Goal: Check status: Check status

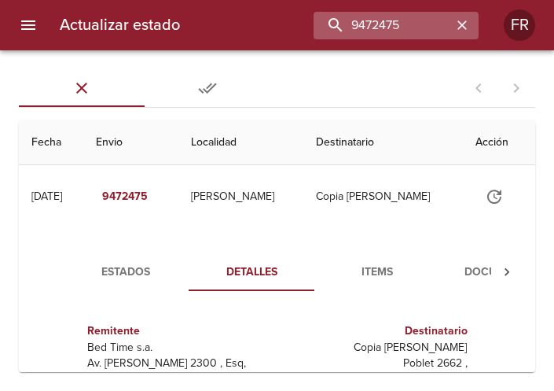
scroll to position [24, 0]
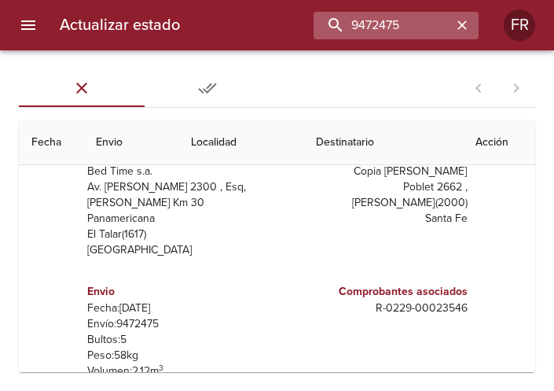
click at [454, 26] on button "button" at bounding box center [462, 25] width 20 height 20
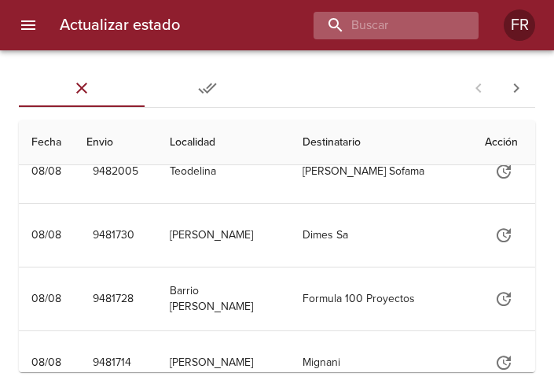
scroll to position [0, 0]
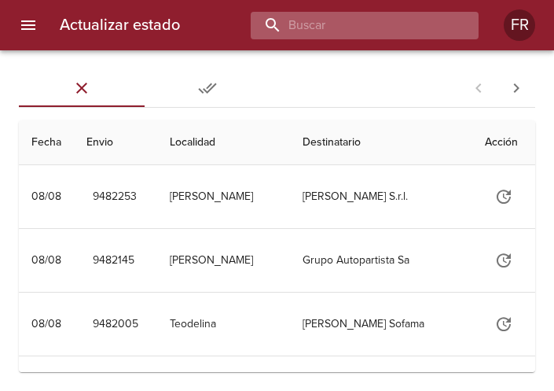
click at [421, 26] on input "buscar" at bounding box center [351, 26] width 201 height 28
type input "L"
type input "[PERSON_NAME]"
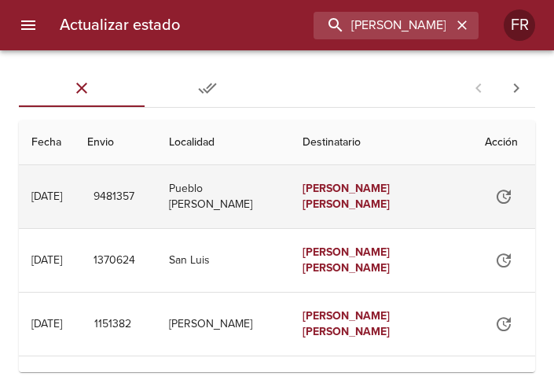
click at [355, 212] on td "[PERSON_NAME]" at bounding box center [381, 196] width 182 height 63
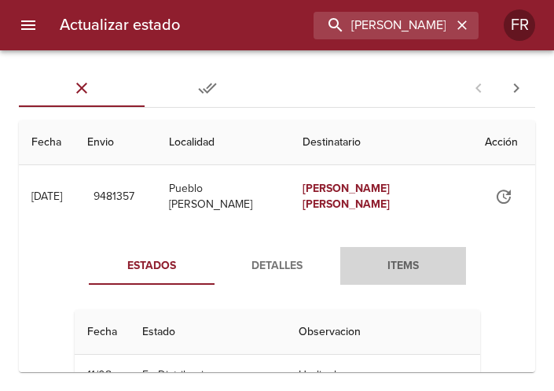
click at [375, 256] on span "Items" at bounding box center [403, 266] width 107 height 20
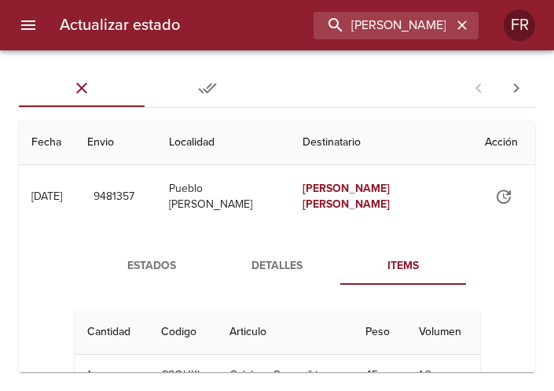
click at [275, 251] on button "Detalles" at bounding box center [278, 266] width 126 height 38
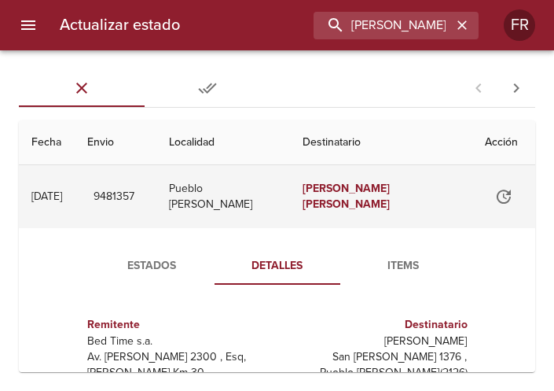
click at [325, 195] on em "[PERSON_NAME]" at bounding box center [346, 188] width 87 height 13
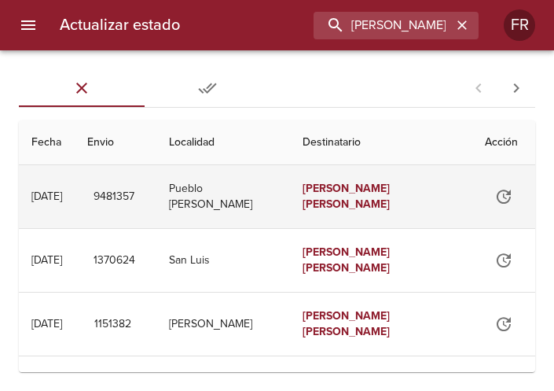
click at [325, 195] on em "[PERSON_NAME]" at bounding box center [346, 188] width 87 height 13
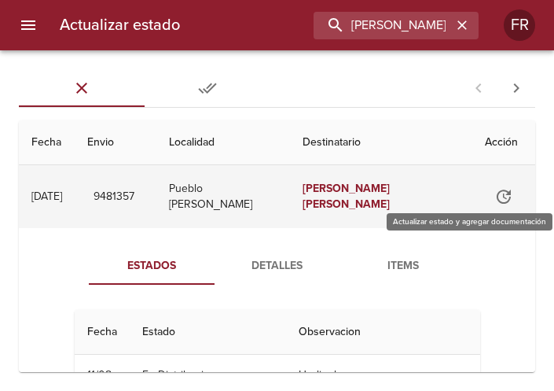
click at [485, 197] on button "Tabla de envíos del cliente" at bounding box center [504, 197] width 38 height 38
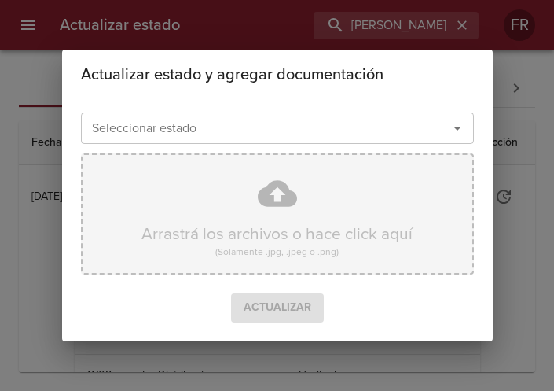
click at [468, 234] on div "Arrastrá los archivos o hace click aquí (Solamente .jpg, .jpeg o .png)" at bounding box center [277, 213] width 393 height 121
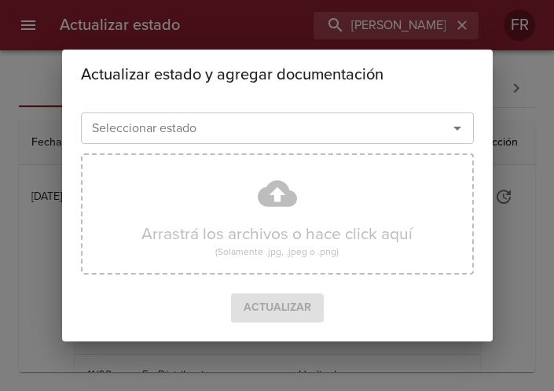
click at [506, 107] on div "Actualizar estado y agregar documentación Seleccionar estado Seleccionar estado…" at bounding box center [277, 195] width 554 height 391
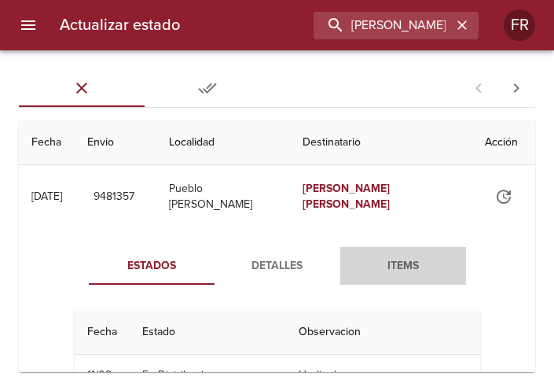
click at [389, 276] on button "Items" at bounding box center [403, 266] width 126 height 38
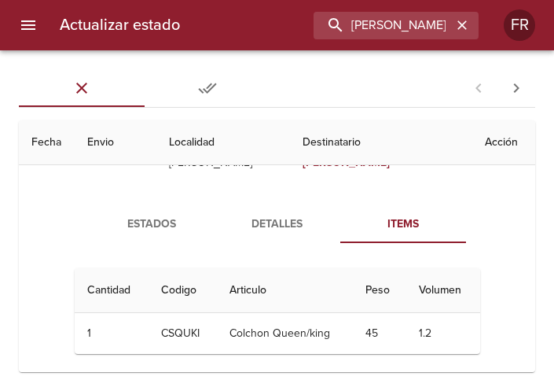
scroll to position [79, 0]
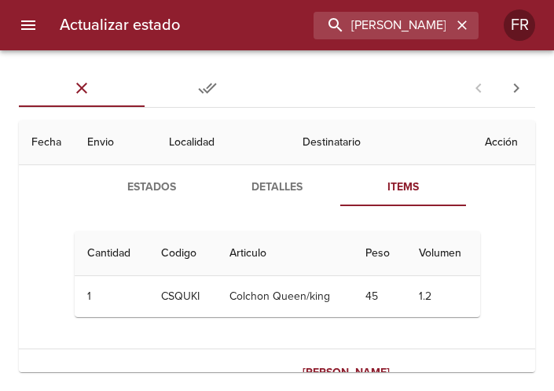
click at [291, 301] on td "Colchon Queen/king" at bounding box center [285, 296] width 136 height 41
click at [267, 191] on span "Detalles" at bounding box center [277, 188] width 107 height 20
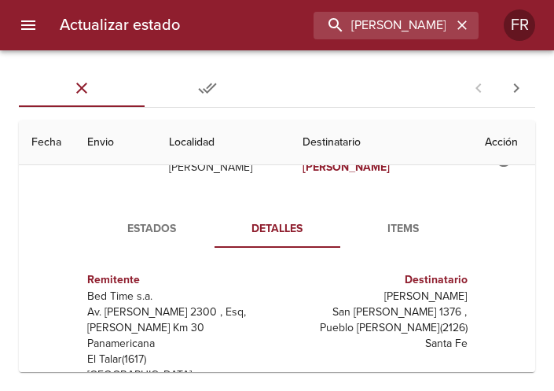
scroll to position [0, 0]
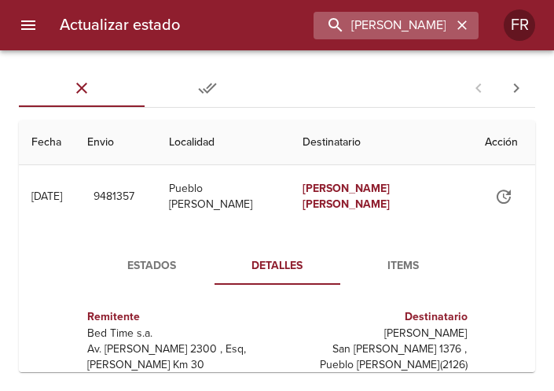
click at [471, 28] on button "button" at bounding box center [462, 25] width 20 height 20
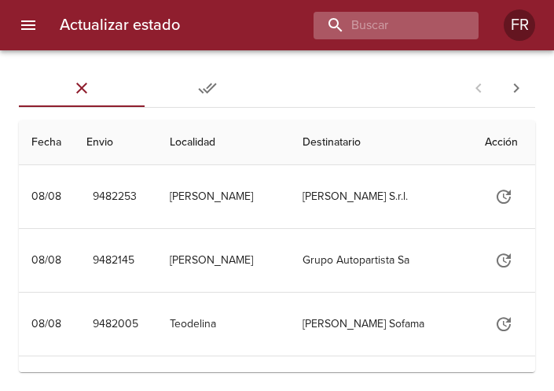
click at [465, 28] on div at bounding box center [396, 26] width 165 height 28
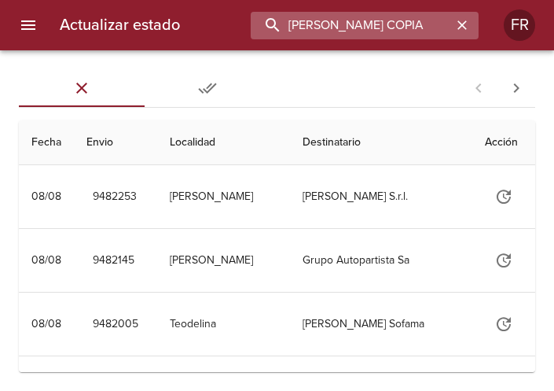
type input "[PERSON_NAME] COPIA"
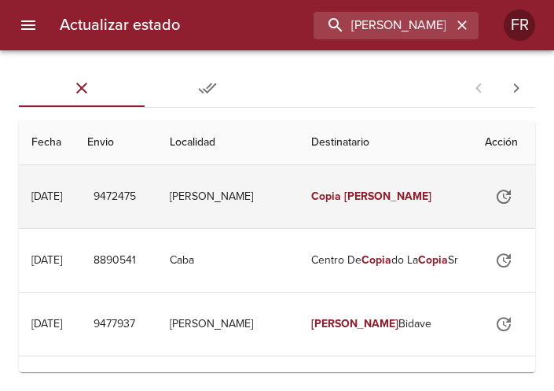
click at [351, 201] on em "[PERSON_NAME]" at bounding box center [387, 196] width 87 height 13
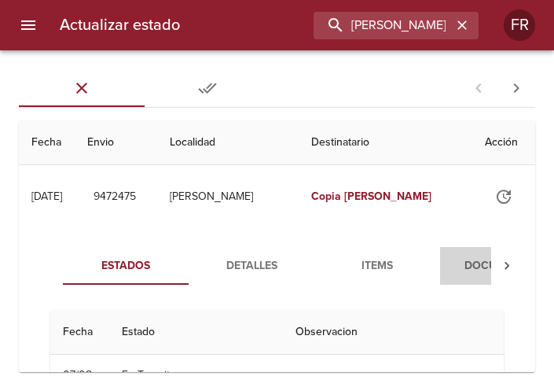
click at [461, 266] on span "Documentos" at bounding box center [503, 266] width 107 height 20
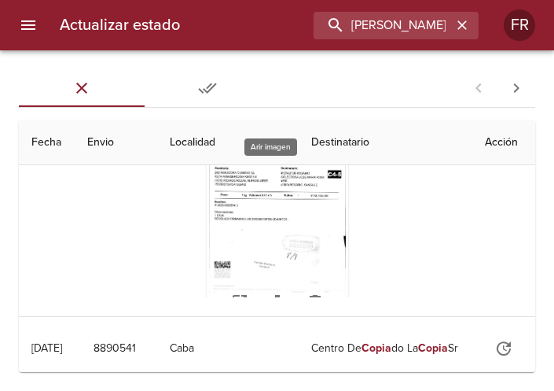
scroll to position [94, 0]
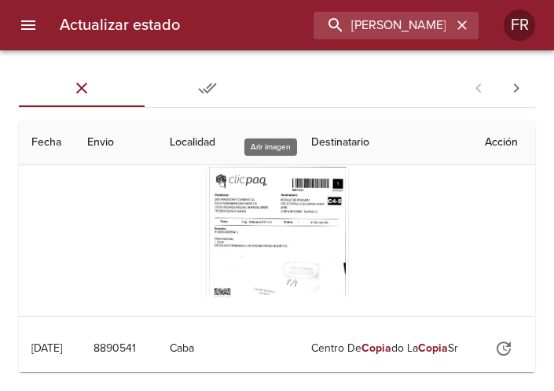
click at [288, 237] on div "Tabla de envíos del cliente" at bounding box center [278, 265] width 142 height 197
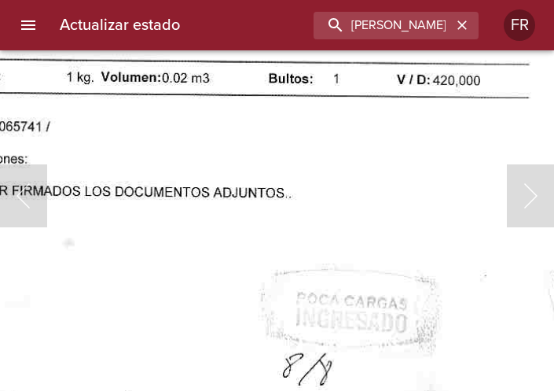
click at [278, 282] on img "Lightbox" at bounding box center [238, 284] width 656 height 943
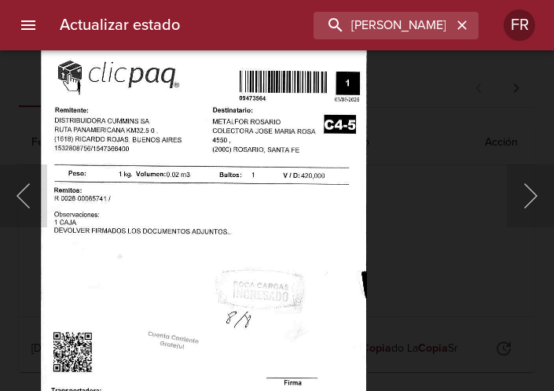
click at [302, 186] on img "Lightbox" at bounding box center [204, 276] width 326 height 469
click at [28, 197] on button "Anterior" at bounding box center [23, 195] width 47 height 63
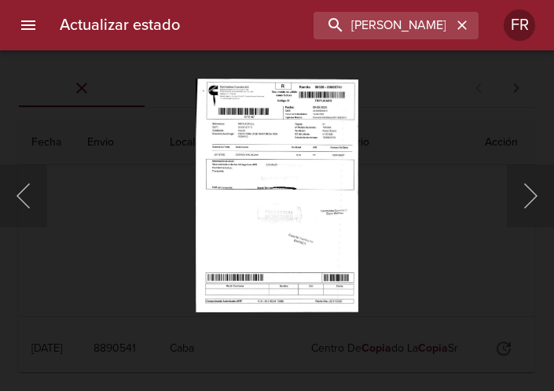
click at [15, 201] on div at bounding box center [8, 195] width 16 height 391
click at [30, 197] on button "Anterior" at bounding box center [23, 195] width 47 height 63
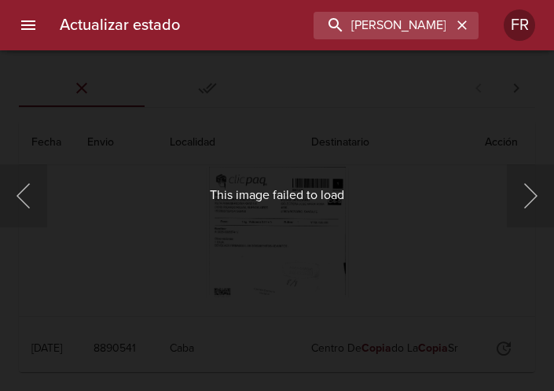
click at [219, 247] on div "This image failed to load" at bounding box center [277, 195] width 554 height 391
click at [178, 242] on div "This image failed to load" at bounding box center [277, 195] width 554 height 391
click at [263, 136] on div "This image failed to load" at bounding box center [277, 195] width 554 height 391
click at [255, 101] on div "This image failed to load" at bounding box center [277, 195] width 554 height 391
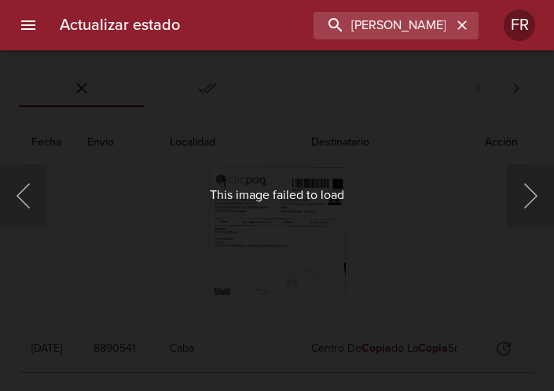
drag, startPoint x: 272, startPoint y: 102, endPoint x: 388, endPoint y: 75, distance: 119.6
click at [388, 75] on div "This image failed to load" at bounding box center [277, 195] width 554 height 391
click at [48, 197] on div "This image failed to load" at bounding box center [277, 195] width 554 height 391
click at [40, 196] on button "Anterior" at bounding box center [23, 195] width 47 height 63
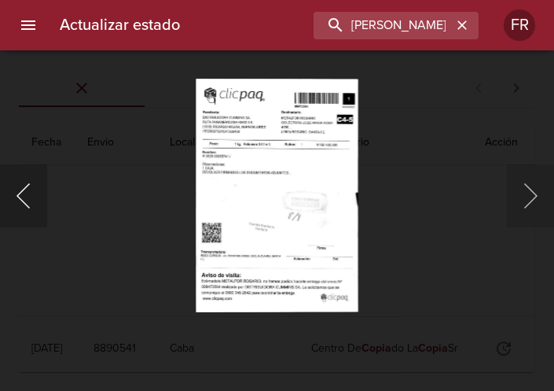
click at [22, 193] on button "Anterior" at bounding box center [23, 195] width 47 height 63
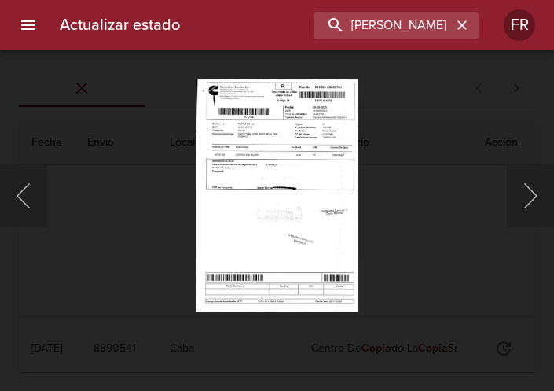
click at [9, 194] on div at bounding box center [8, 195] width 16 height 391
click at [17, 194] on button "Anterior" at bounding box center [23, 195] width 47 height 63
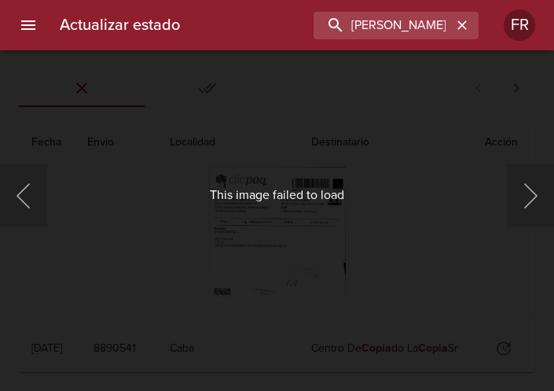
click at [260, 109] on div "This image failed to load" at bounding box center [277, 195] width 554 height 391
click at [318, 172] on div "This image failed to load" at bounding box center [277, 195] width 554 height 391
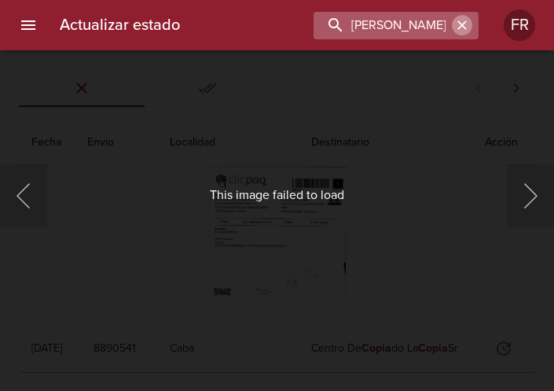
click at [469, 17] on button "button" at bounding box center [462, 25] width 20 height 20
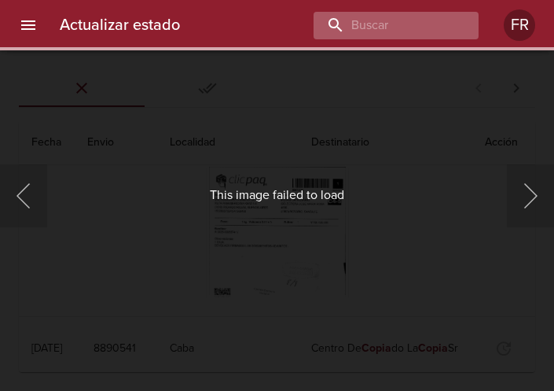
drag, startPoint x: 464, startPoint y: 24, endPoint x: 430, endPoint y: 24, distance: 33.8
click at [440, 24] on div at bounding box center [396, 26] width 165 height 28
click at [429, 24] on input "buscar" at bounding box center [351, 26] width 201 height 28
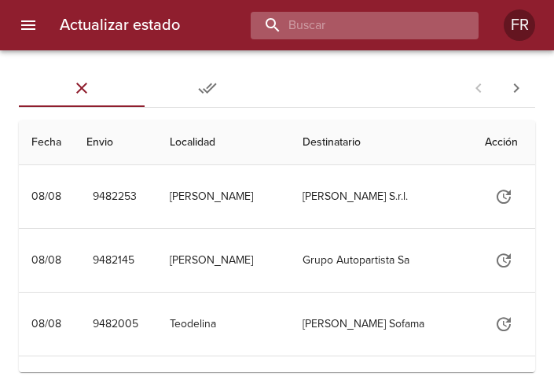
scroll to position [0, 0]
type input "[PERSON_NAME] COPIA"
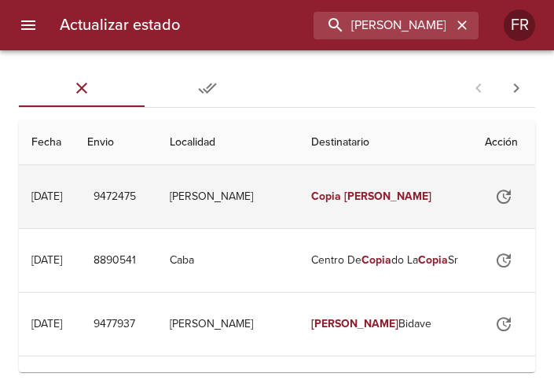
click at [315, 193] on em "Copia" at bounding box center [326, 196] width 30 height 13
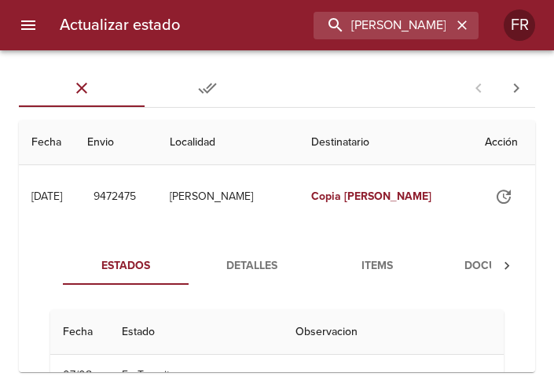
click at [474, 263] on span "Documentos" at bounding box center [503, 266] width 107 height 20
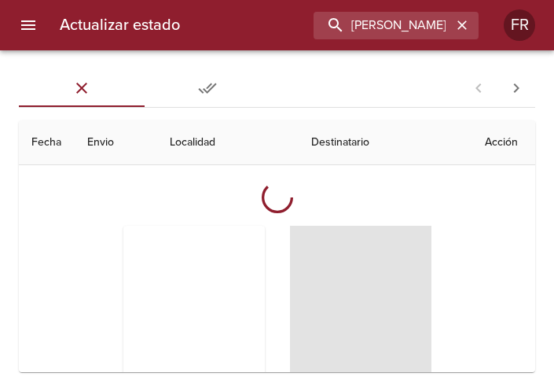
scroll to position [157, 0]
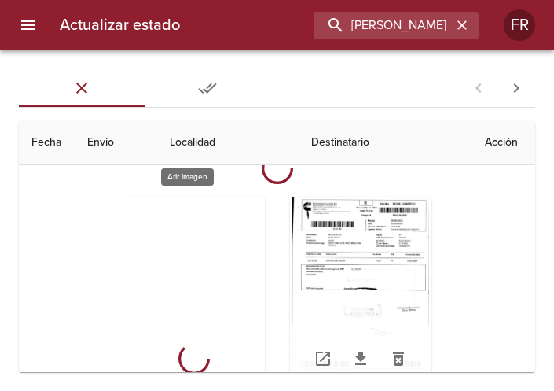
click at [201, 255] on div "Tabla de envíos del cliente" at bounding box center [194, 295] width 142 height 197
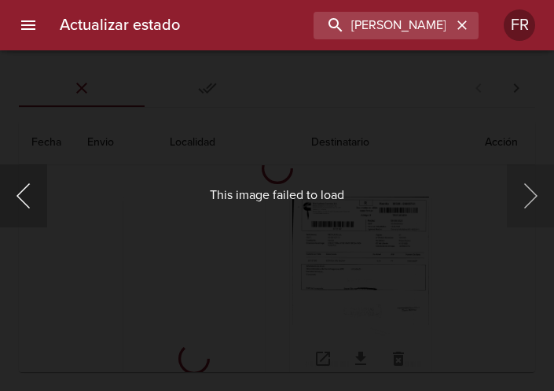
click at [35, 197] on button "Anterior" at bounding box center [23, 195] width 47 height 63
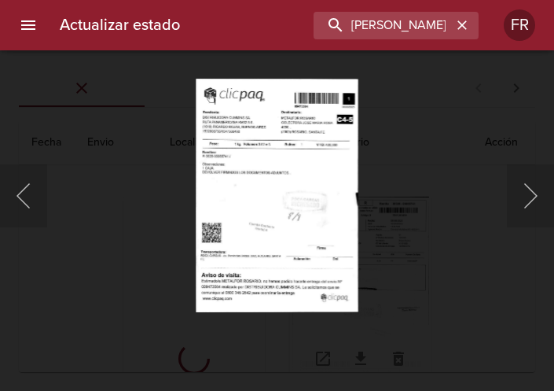
click at [58, 183] on div "This image failed to load" at bounding box center [277, 195] width 554 height 391
click at [48, 188] on div "This image failed to load" at bounding box center [277, 195] width 554 height 391
click at [35, 191] on button "Anterior" at bounding box center [23, 195] width 47 height 63
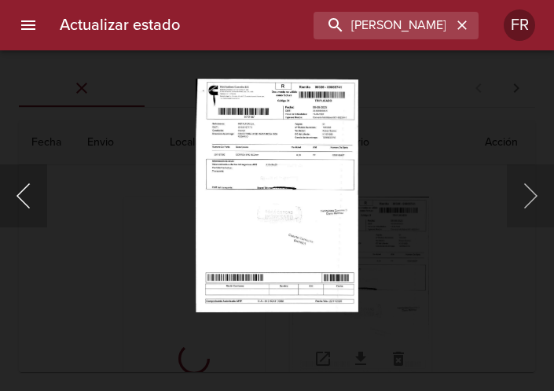
click at [42, 197] on button "Anterior" at bounding box center [23, 195] width 47 height 63
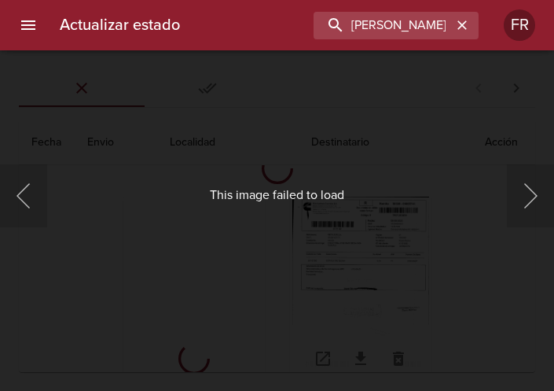
click at [188, 108] on div "This image failed to load" at bounding box center [277, 195] width 554 height 391
click at [223, 85] on div "This image failed to load" at bounding box center [277, 195] width 554 height 391
drag, startPoint x: 229, startPoint y: 101, endPoint x: 255, endPoint y: 145, distance: 51.8
click at [230, 103] on div "This image failed to load" at bounding box center [277, 195] width 554 height 391
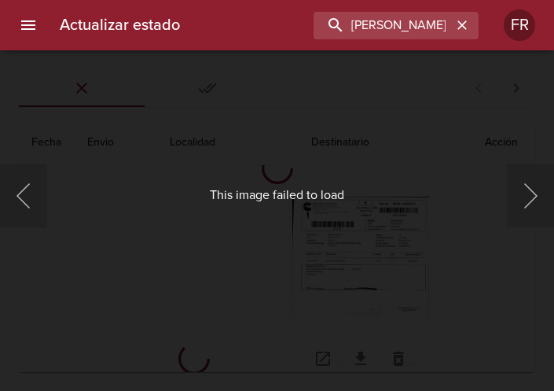
click at [280, 192] on div "This image failed to load" at bounding box center [277, 195] width 554 height 391
click at [403, 94] on div "This image failed to load" at bounding box center [277, 195] width 554 height 391
click at [42, 195] on button "Anterior" at bounding box center [23, 195] width 47 height 63
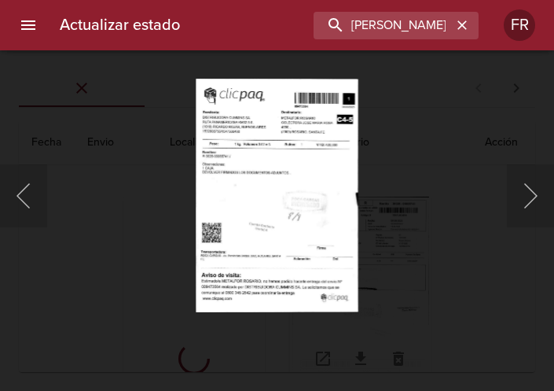
click at [482, 144] on div "This image failed to load" at bounding box center [277, 195] width 554 height 391
click at [468, 101] on div "This image failed to load" at bounding box center [277, 195] width 554 height 391
click at [85, 75] on div "This image failed to load" at bounding box center [277, 195] width 554 height 391
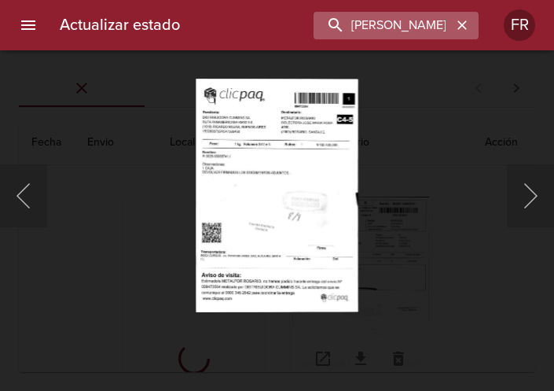
click at [474, 23] on div "[PERSON_NAME] COPIA" at bounding box center [396, 26] width 165 height 28
click at [469, 26] on icon "button" at bounding box center [463, 25] width 16 height 16
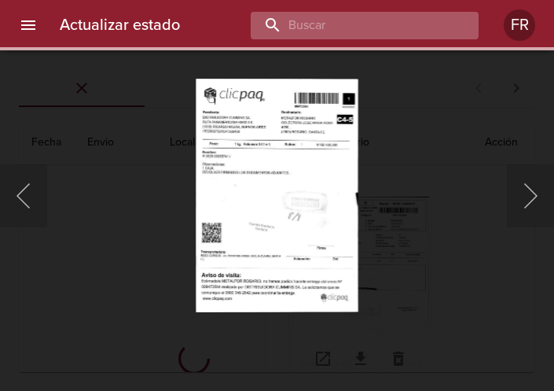
click at [415, 28] on input "buscar" at bounding box center [351, 26] width 201 height 28
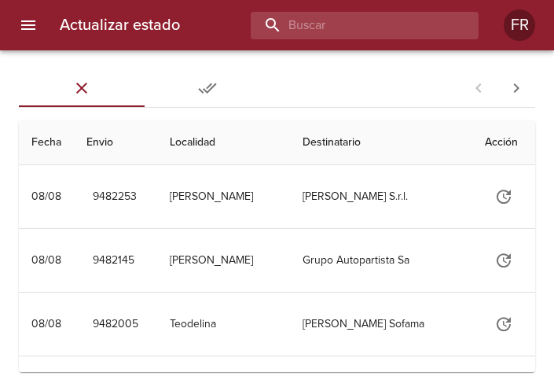
scroll to position [0, 0]
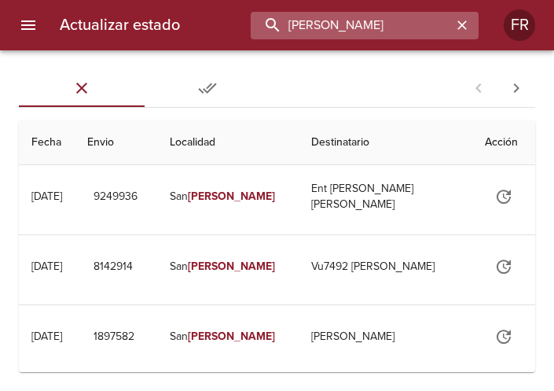
click at [377, 27] on input "[PERSON_NAME]" at bounding box center [351, 26] width 201 height 28
type input "[PERSON_NAME] COPIA"
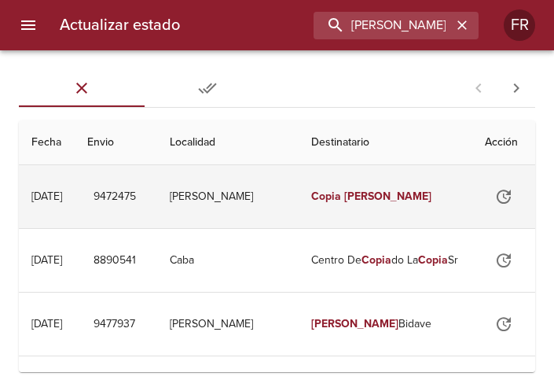
click at [289, 186] on td "[PERSON_NAME]" at bounding box center [228, 196] width 142 height 63
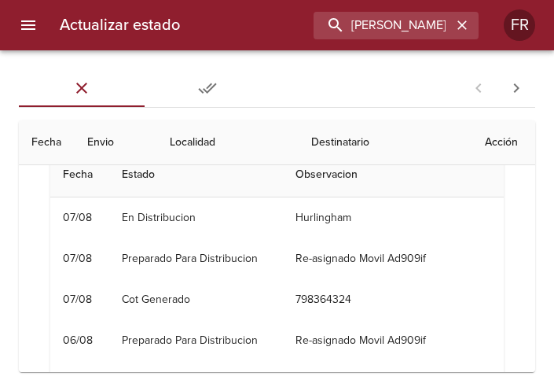
scroll to position [83, 0]
click at [490, 136] on th "Acción" at bounding box center [504, 142] width 63 height 45
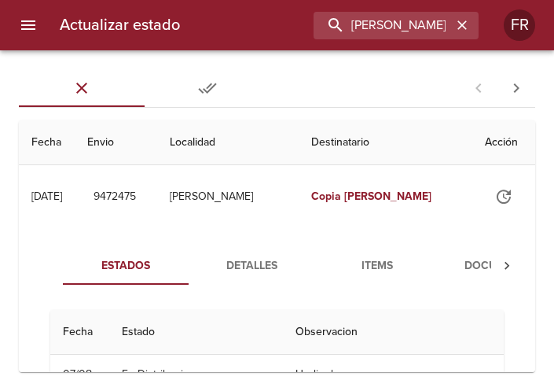
click at [469, 255] on button "Documentos" at bounding box center [503, 266] width 126 height 38
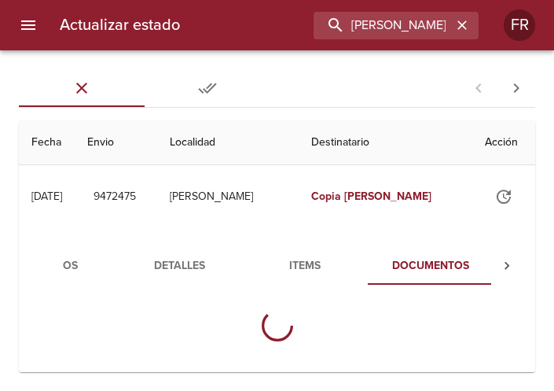
scroll to position [0, 75]
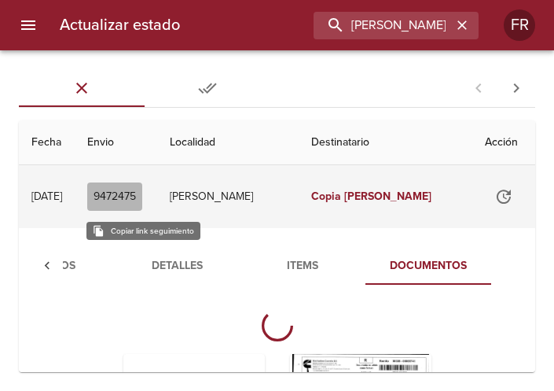
click at [136, 193] on span "9472475" at bounding box center [115, 197] width 42 height 20
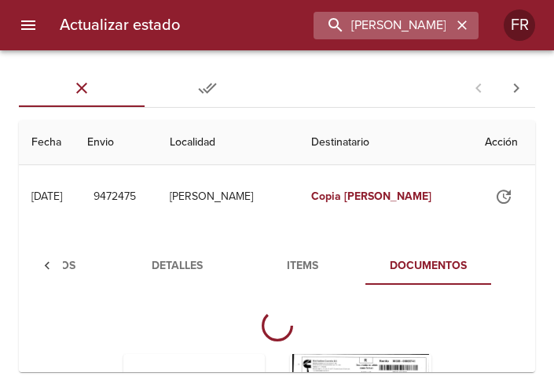
click at [460, 26] on icon "button" at bounding box center [463, 25] width 16 height 16
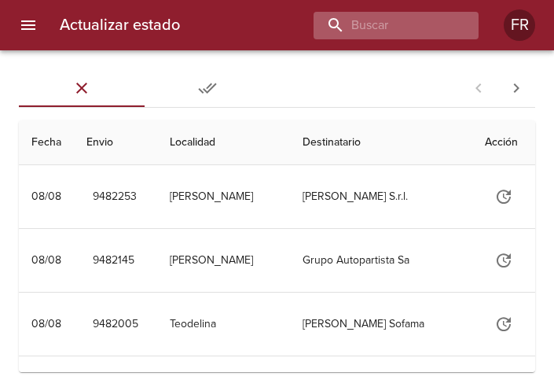
scroll to position [0, 0]
